Goal: Transaction & Acquisition: Purchase product/service

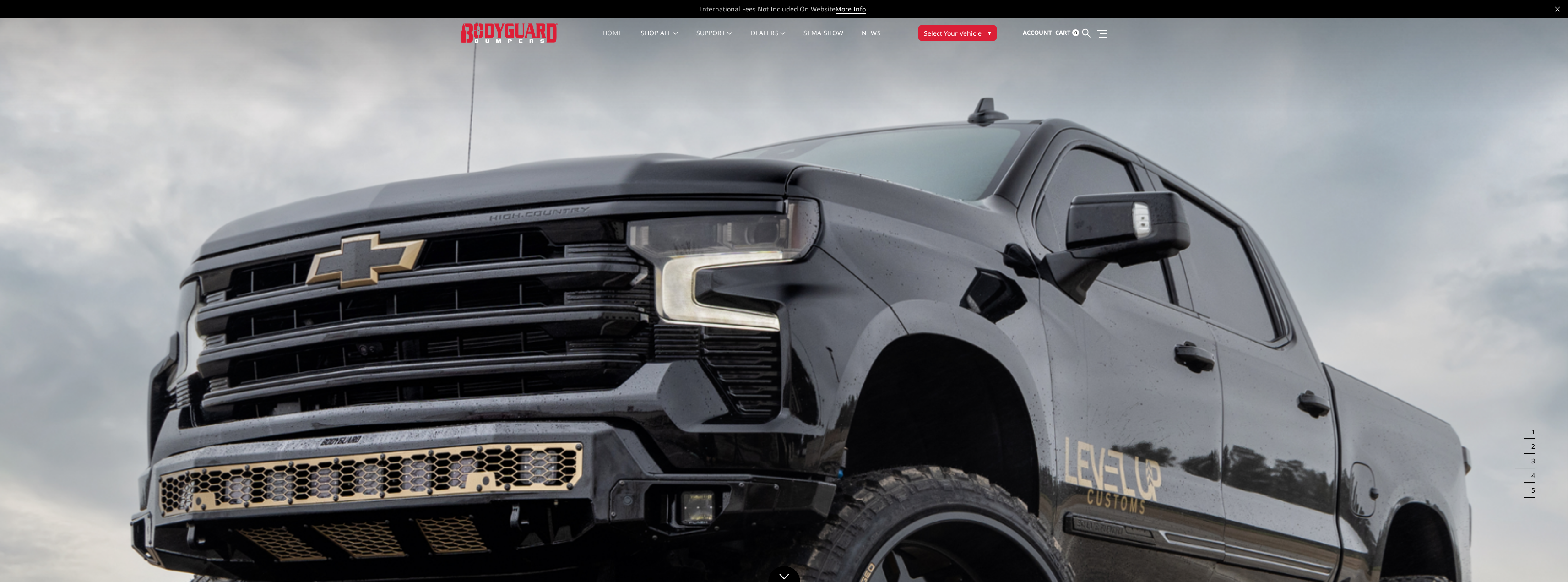
click at [610, 37] on link "Home" at bounding box center [612, 38] width 19 height 18
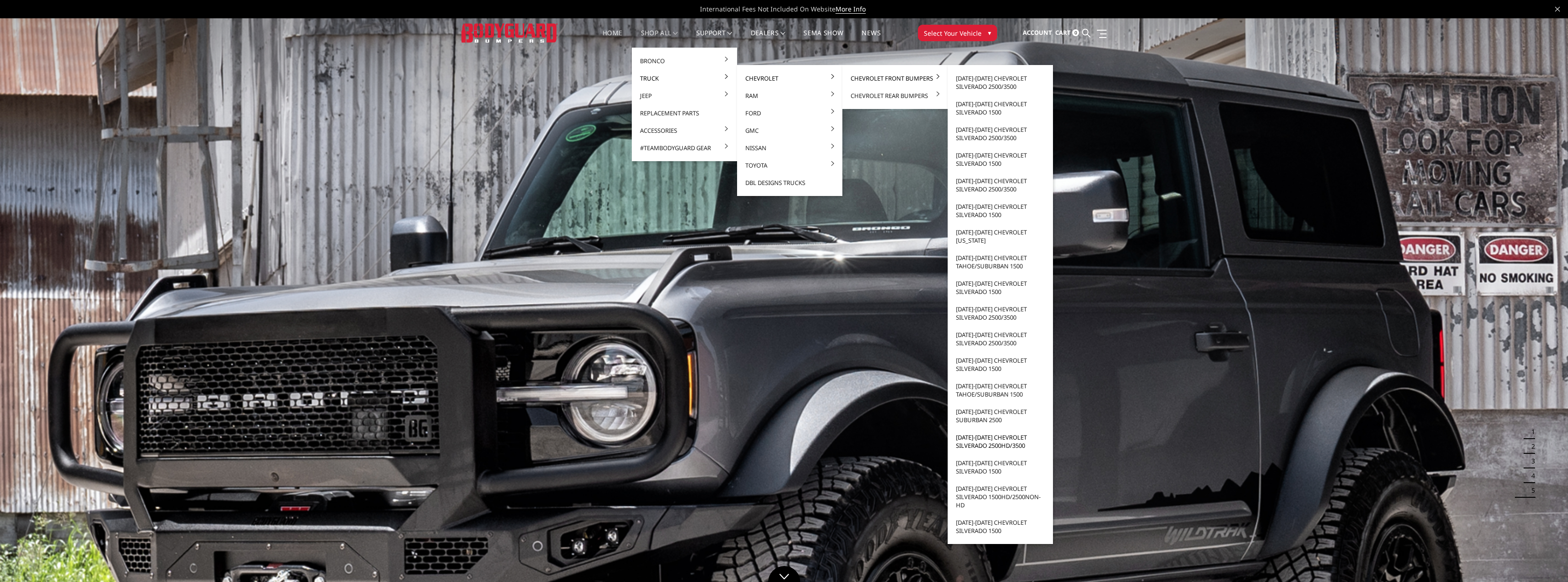
click at [1006, 440] on link "[DATE]-[DATE] Chevrolet Silverado 2500HD/3500" at bounding box center [1000, 441] width 98 height 26
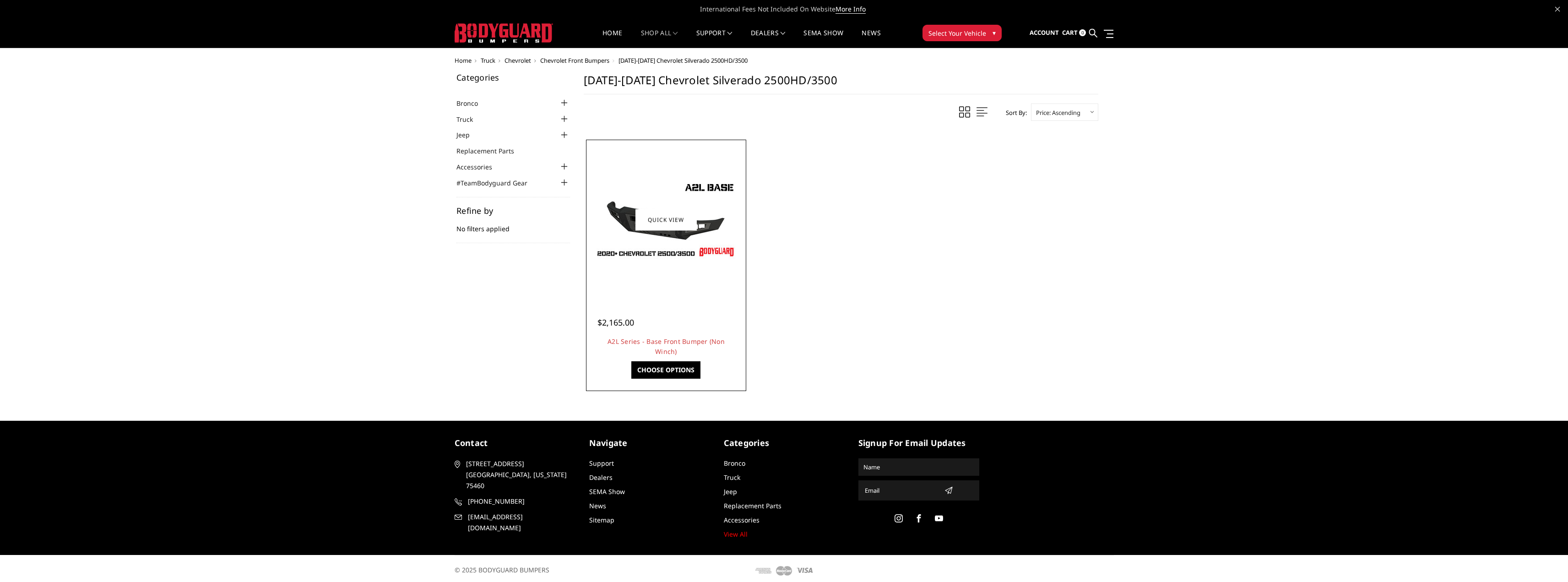
click at [611, 208] on img at bounding box center [666, 219] width 147 height 82
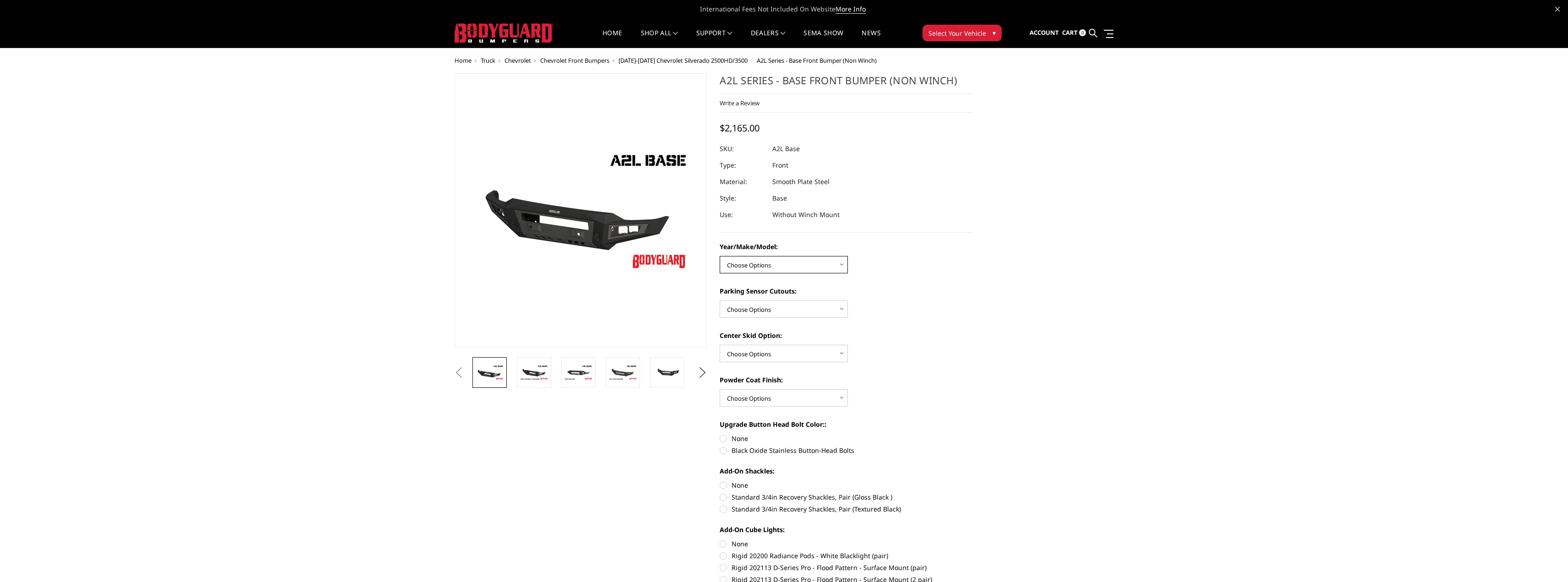
click at [768, 261] on select "Choose Options Chevrolet 15-19 2500/3500 Chevrolet 19-21 1500 Chevrolet 15-20 C…" at bounding box center [783, 264] width 128 height 18
select select "4333"
click at [719, 256] on select "Choose Options Chevrolet 15-19 2500/3500 Chevrolet 19-21 1500 Chevrolet 15-20 C…" at bounding box center [783, 264] width 128 height 18
click at [588, 406] on img at bounding box center [595, 403] width 29 height 19
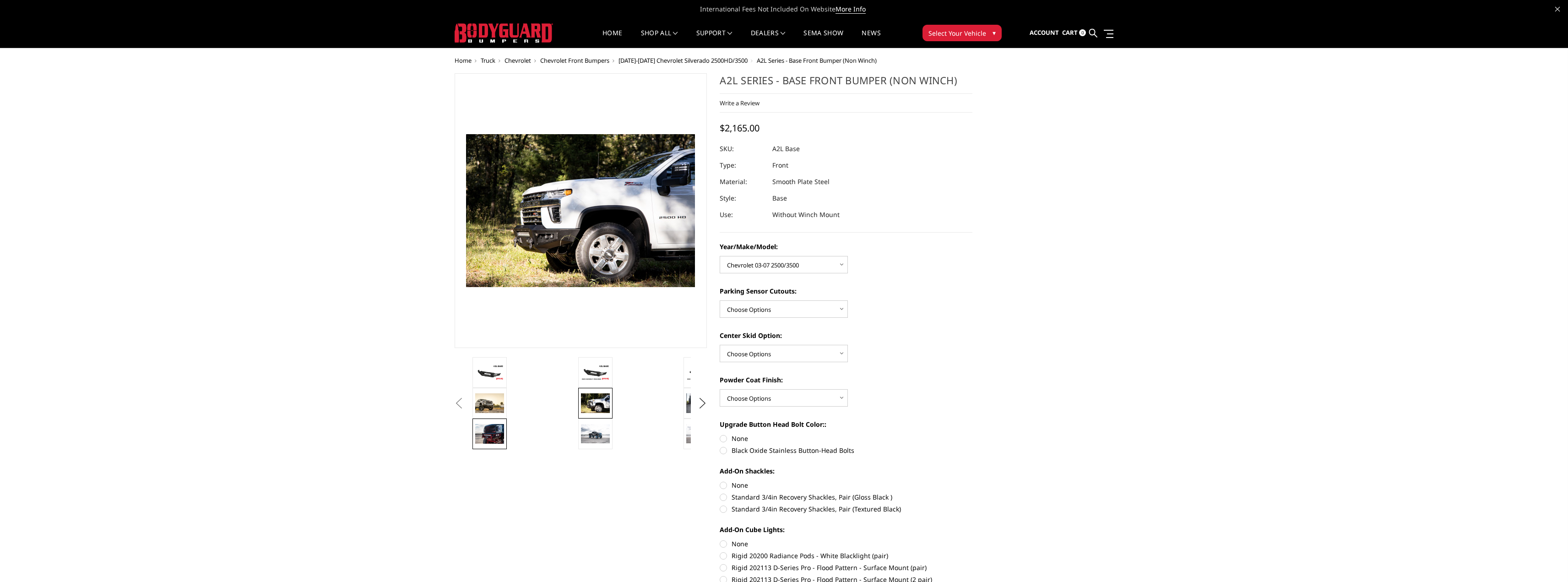
click at [481, 429] on img at bounding box center [489, 433] width 29 height 19
